Goal: Information Seeking & Learning: Understand process/instructions

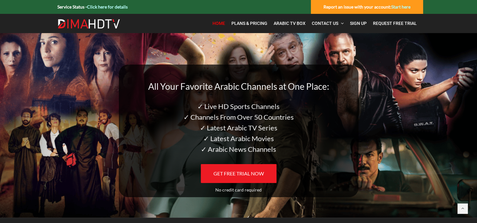
click at [352, 9] on strong "Report an issue with your account: Start here" at bounding box center [366, 6] width 87 height 5
click at [350, 6] on strong "Report an issue with your account: Start here" at bounding box center [366, 6] width 87 height 5
click at [406, 6] on link "Start here" at bounding box center [400, 6] width 19 height 5
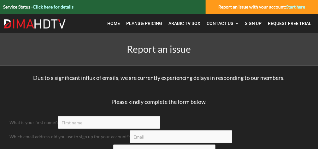
click at [54, 7] on link "Click here for details" at bounding box center [53, 6] width 41 height 5
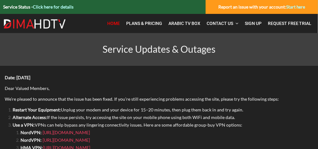
click at [114, 26] on span "Home" at bounding box center [113, 23] width 13 height 5
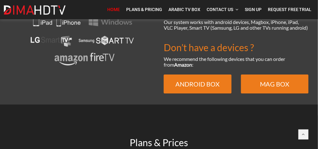
scroll to position [483, 0]
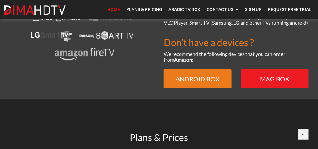
click at [266, 82] on link "MAG BOX" at bounding box center [275, 78] width 68 height 19
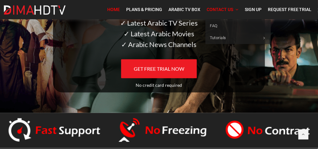
scroll to position [0, 0]
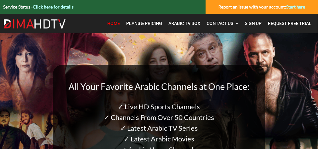
click at [293, 6] on link "Start here" at bounding box center [295, 6] width 19 height 5
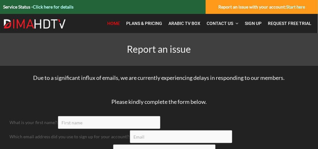
click at [113, 25] on span "Home" at bounding box center [113, 23] width 13 height 5
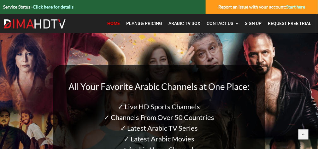
click at [20, 8] on strong "Service Status - Click here for details" at bounding box center [38, 6] width 70 height 5
click at [59, 7] on link "Click here for details" at bounding box center [53, 6] width 41 height 5
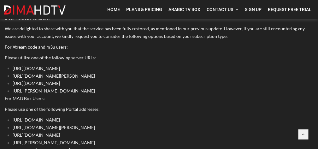
scroll to position [819, 0]
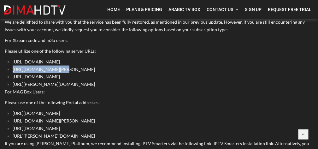
drag, startPoint x: 14, startPoint y: 62, endPoint x: 61, endPoint y: 62, distance: 47.0
click at [61, 66] on li "http://rktv-ott.com:80" at bounding box center [163, 70] width 300 height 8
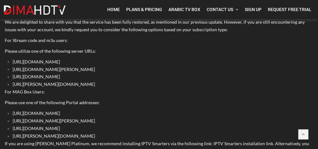
click at [13, 118] on span "http://rktv-ott.com/c" at bounding box center [54, 120] width 82 height 5
drag, startPoint x: 13, startPoint y: 112, endPoint x: 52, endPoint y: 114, distance: 39.7
click at [52, 118] on span "http://rktv-ott.com/c" at bounding box center [54, 120] width 82 height 5
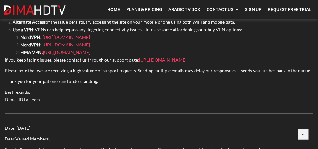
scroll to position [21, 0]
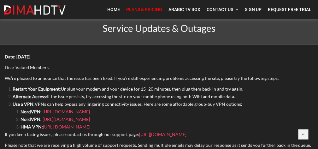
click at [142, 10] on span "Plans & Pricing" at bounding box center [144, 9] width 36 height 5
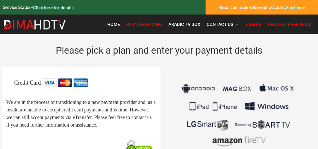
click at [289, 24] on span "Request Free Trial" at bounding box center [290, 24] width 44 height 5
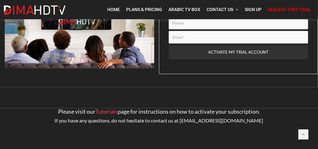
scroll to position [84, 0]
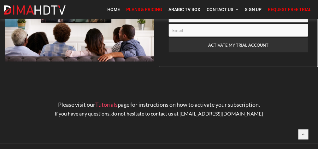
click at [140, 11] on span "Plans & Pricing" at bounding box center [144, 9] width 36 height 5
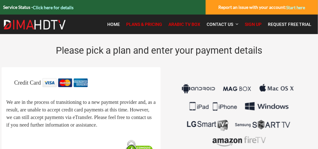
click at [183, 26] on span "Arabic TV Box" at bounding box center [184, 24] width 32 height 5
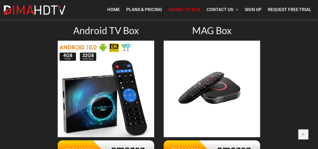
scroll to position [126, 0]
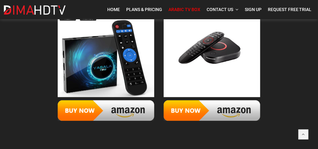
click at [199, 55] on img at bounding box center [212, 49] width 96 height 96
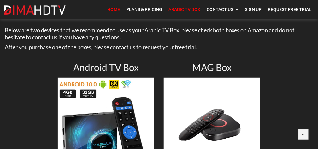
scroll to position [21, 0]
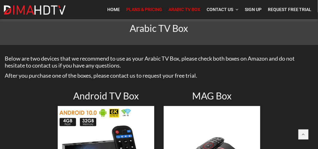
click at [138, 9] on span "Plans & Pricing" at bounding box center [144, 9] width 36 height 5
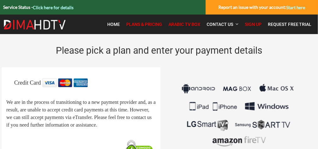
click at [189, 24] on span "Arabic TV Box" at bounding box center [184, 24] width 32 height 5
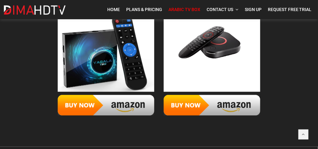
scroll to position [153, 0]
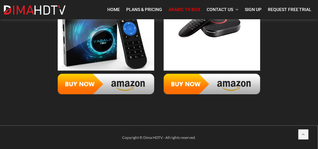
click at [132, 84] on img at bounding box center [106, 84] width 96 height 20
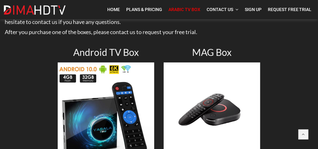
scroll to position [5, 0]
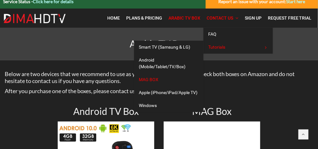
click at [153, 79] on span "MAG BOX" at bounding box center [149, 79] width 20 height 5
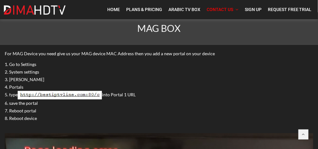
scroll to position [42, 0]
